Goal: Task Accomplishment & Management: Manage account settings

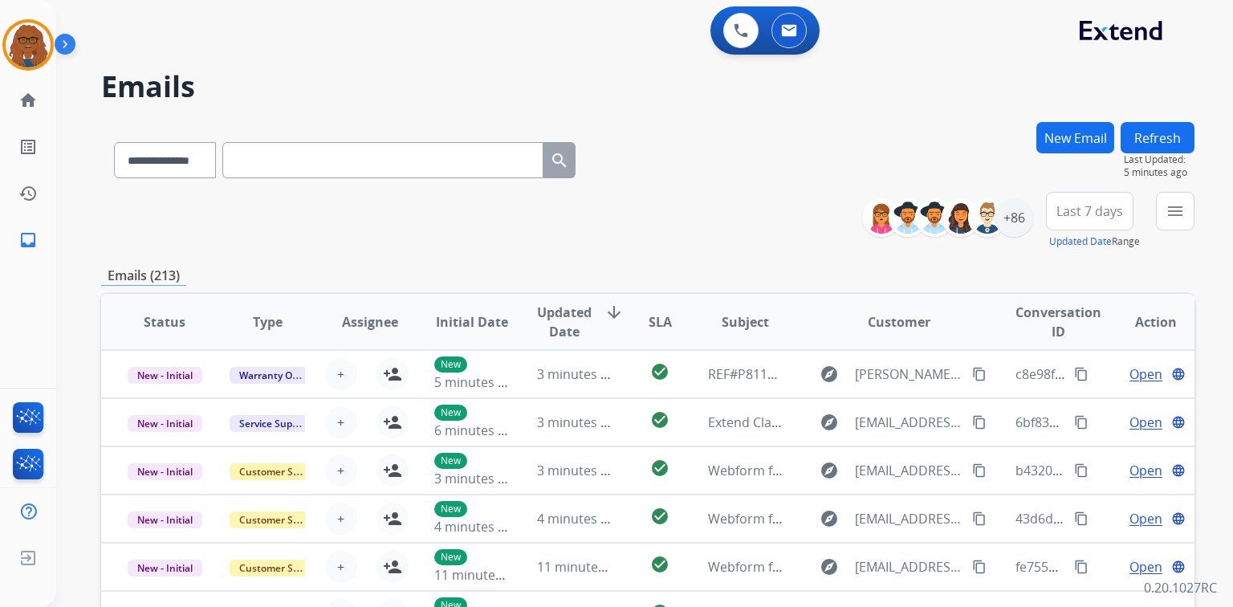
select select "**********"
click at [23, 41] on img at bounding box center [28, 44] width 45 height 45
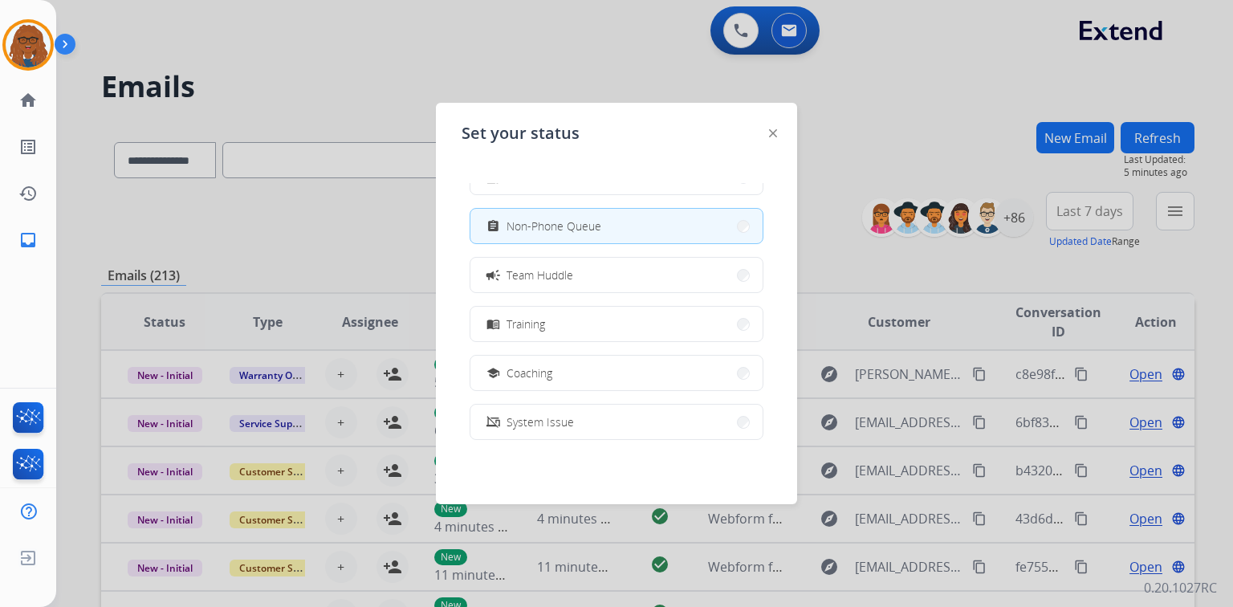
scroll to position [254, 0]
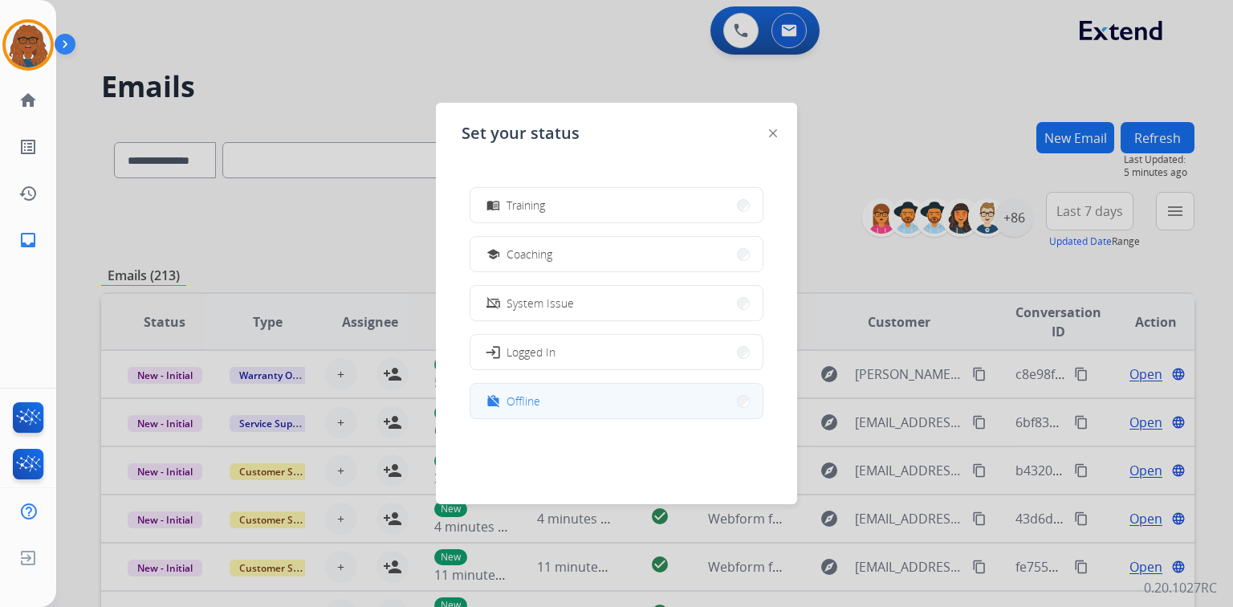
click at [558, 410] on button "work_off Offline" at bounding box center [616, 401] width 292 height 35
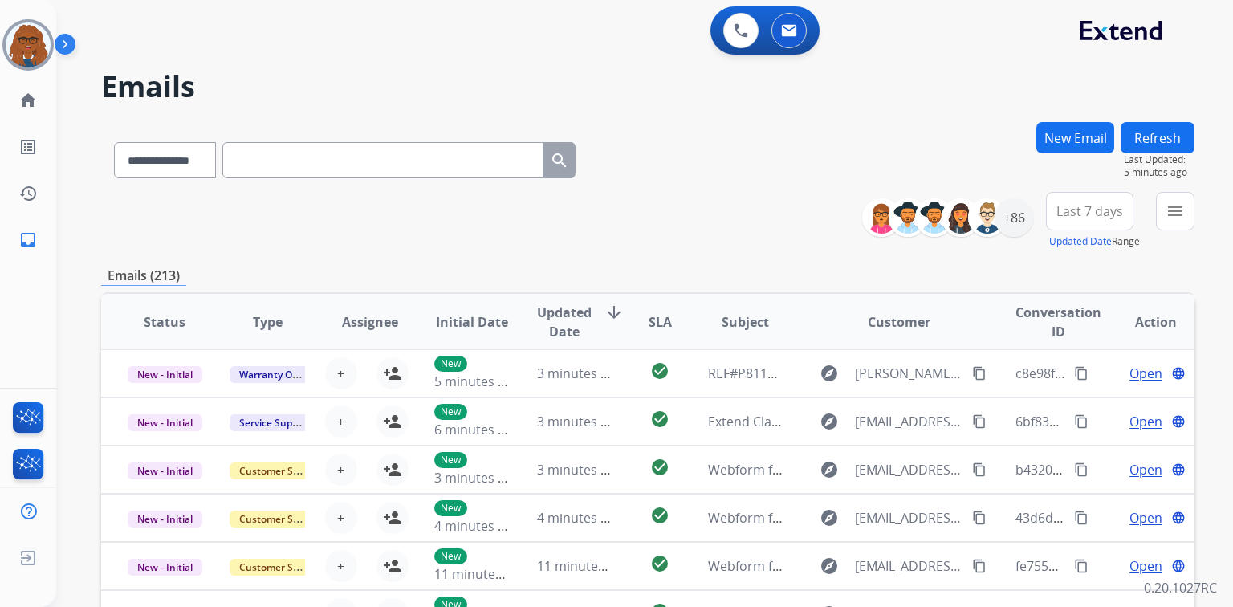
scroll to position [0, 0]
click at [26, 555] on img at bounding box center [28, 558] width 29 height 31
